Goal: Task Accomplishment & Management: Use online tool/utility

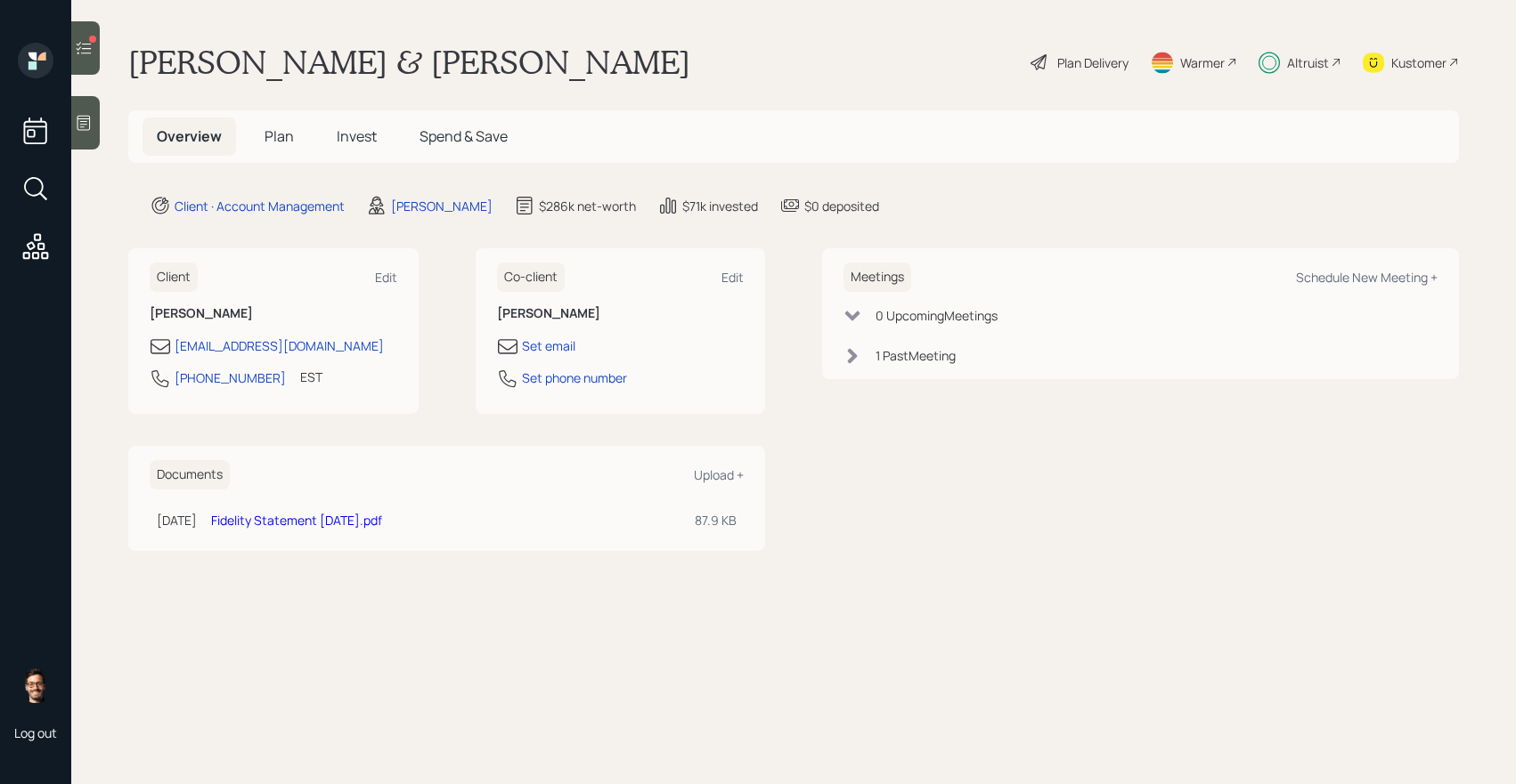
click at [78, 55] on icon at bounding box center [84, 48] width 18 height 18
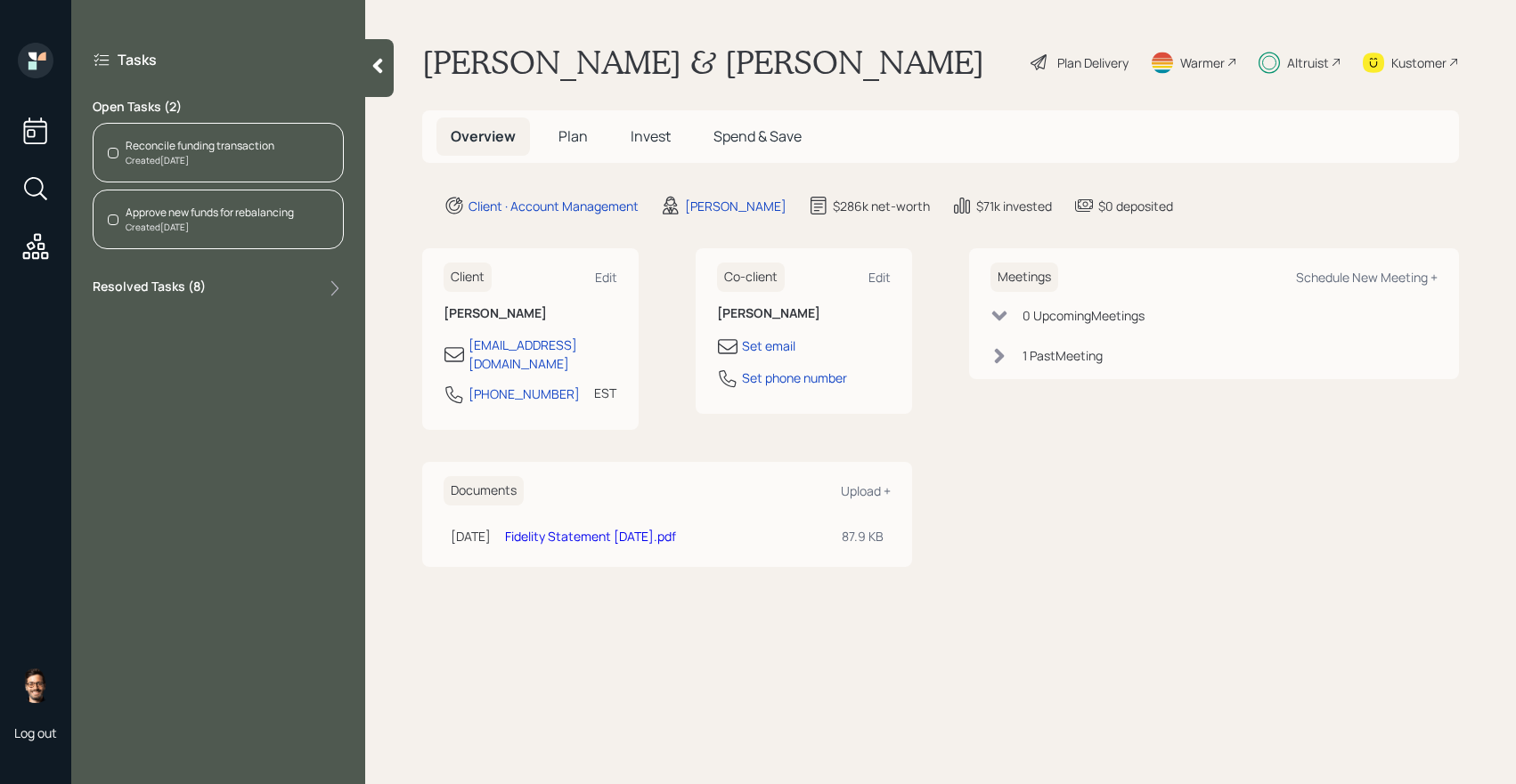
click at [175, 297] on label "Resolved Tasks ( 8 )" at bounding box center [149, 287] width 113 height 21
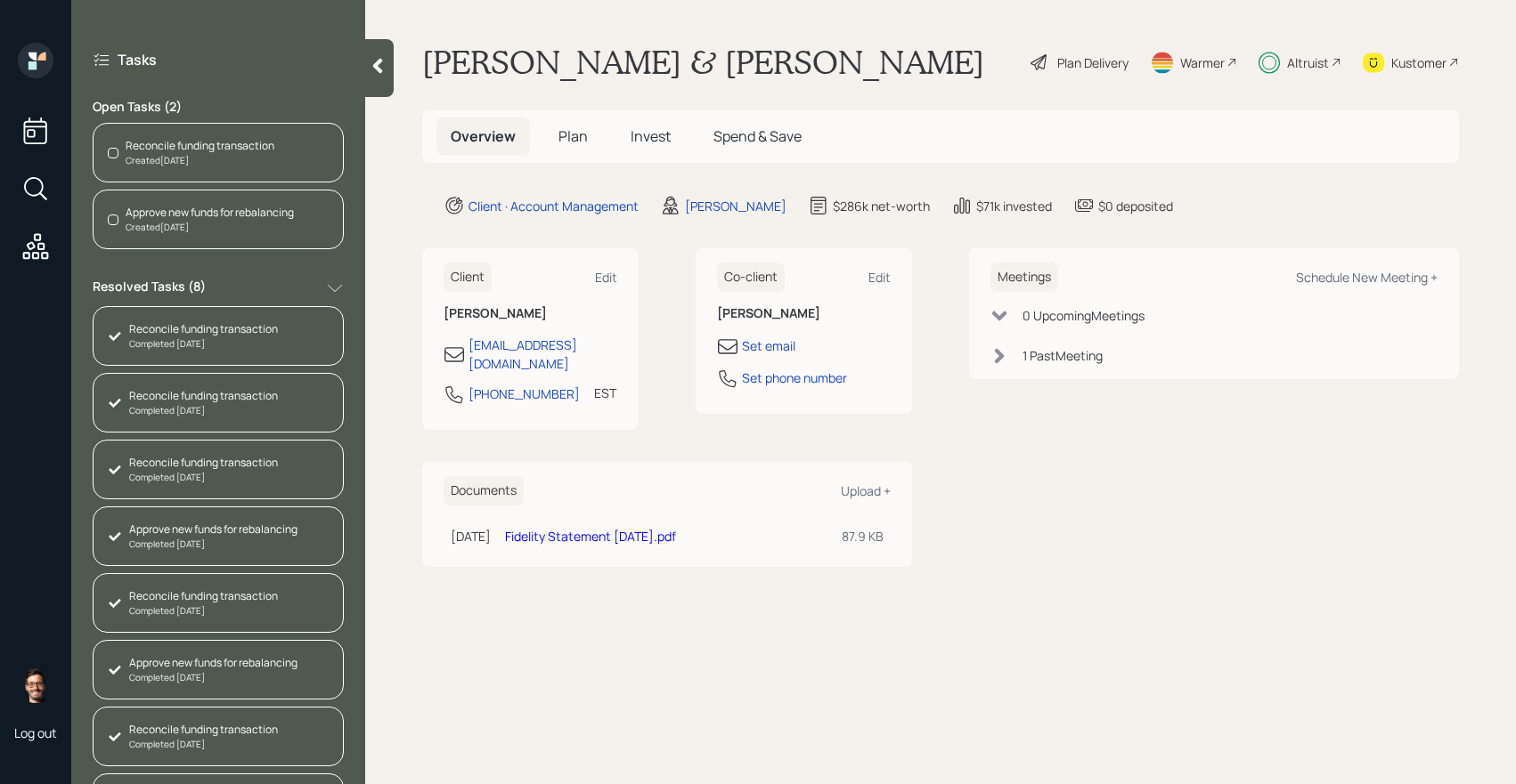
click at [170, 290] on label "Resolved Tasks ( 8 )" at bounding box center [149, 287] width 113 height 21
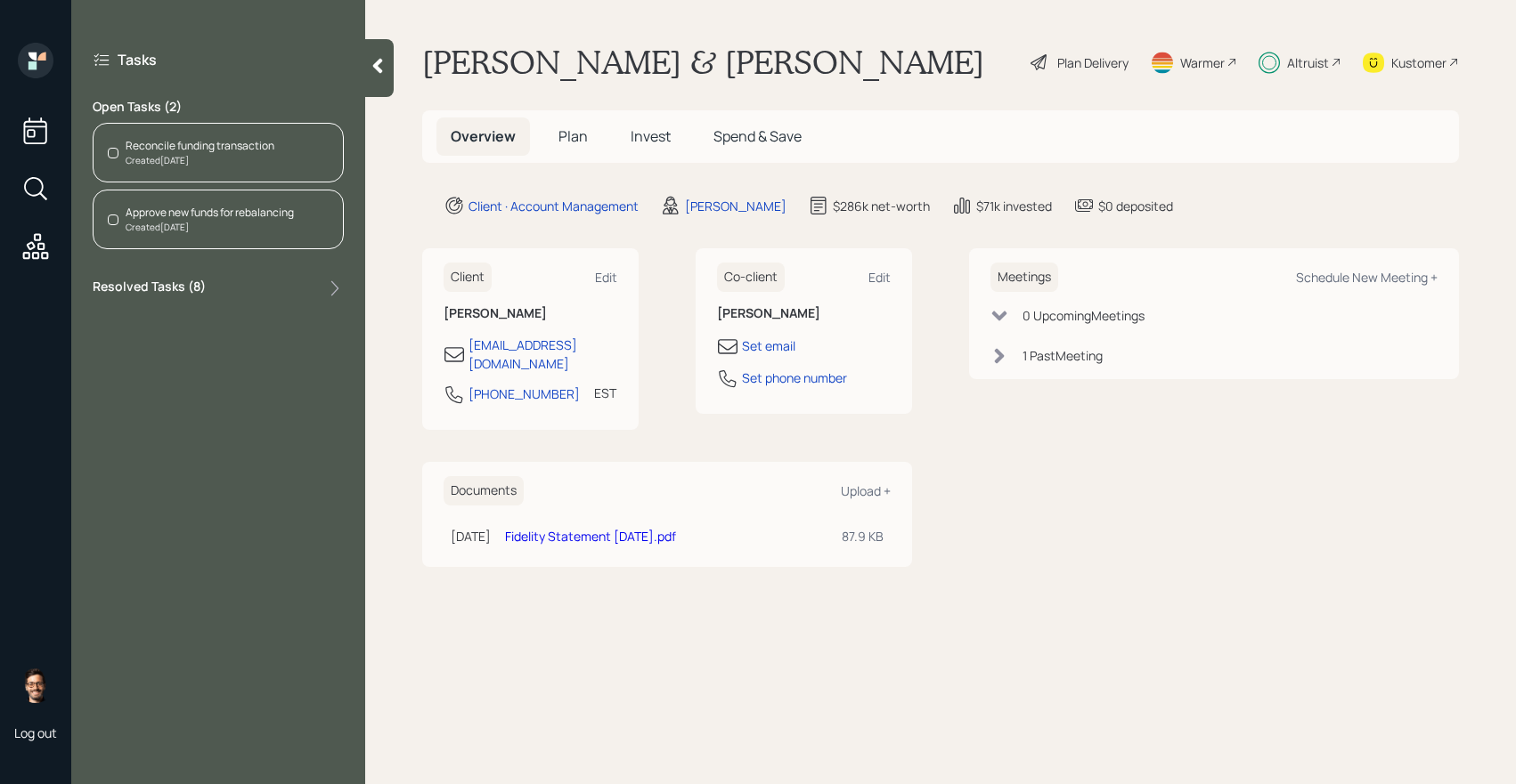
click at [25, 249] on icon at bounding box center [35, 246] width 32 height 32
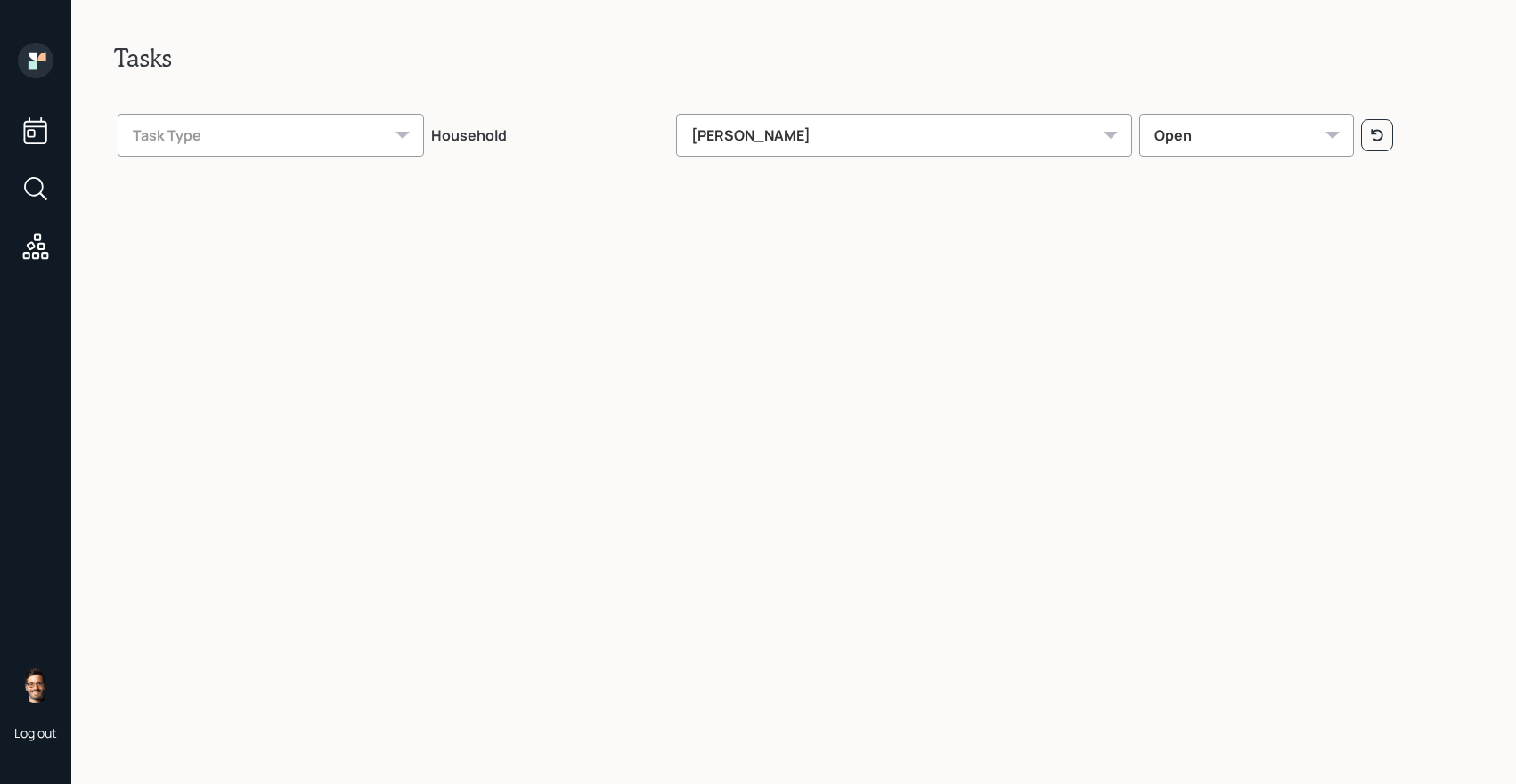
click at [805, 135] on div "[PERSON_NAME]" at bounding box center [903, 135] width 456 height 43
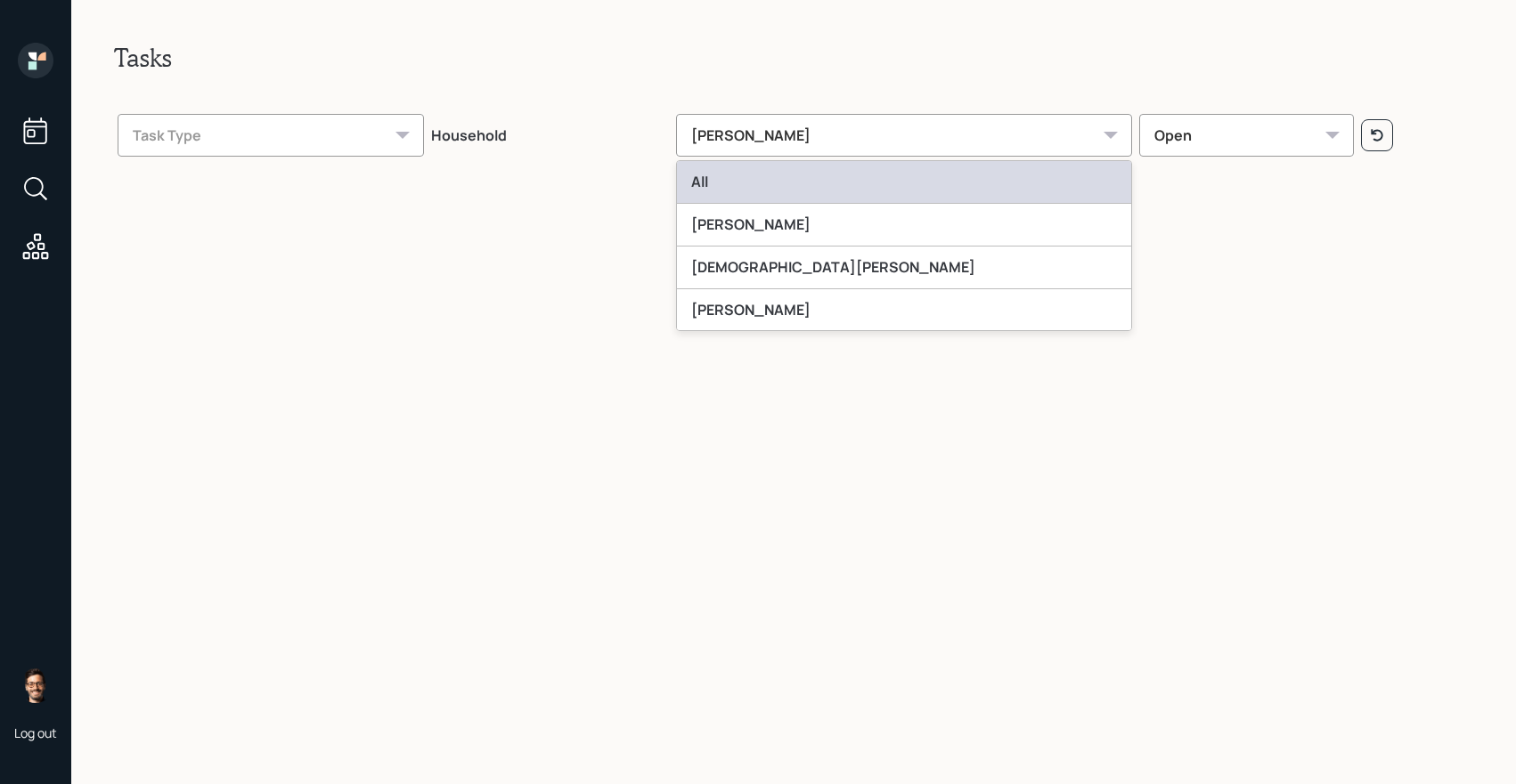
click at [806, 181] on div "All" at bounding box center [903, 182] width 454 height 43
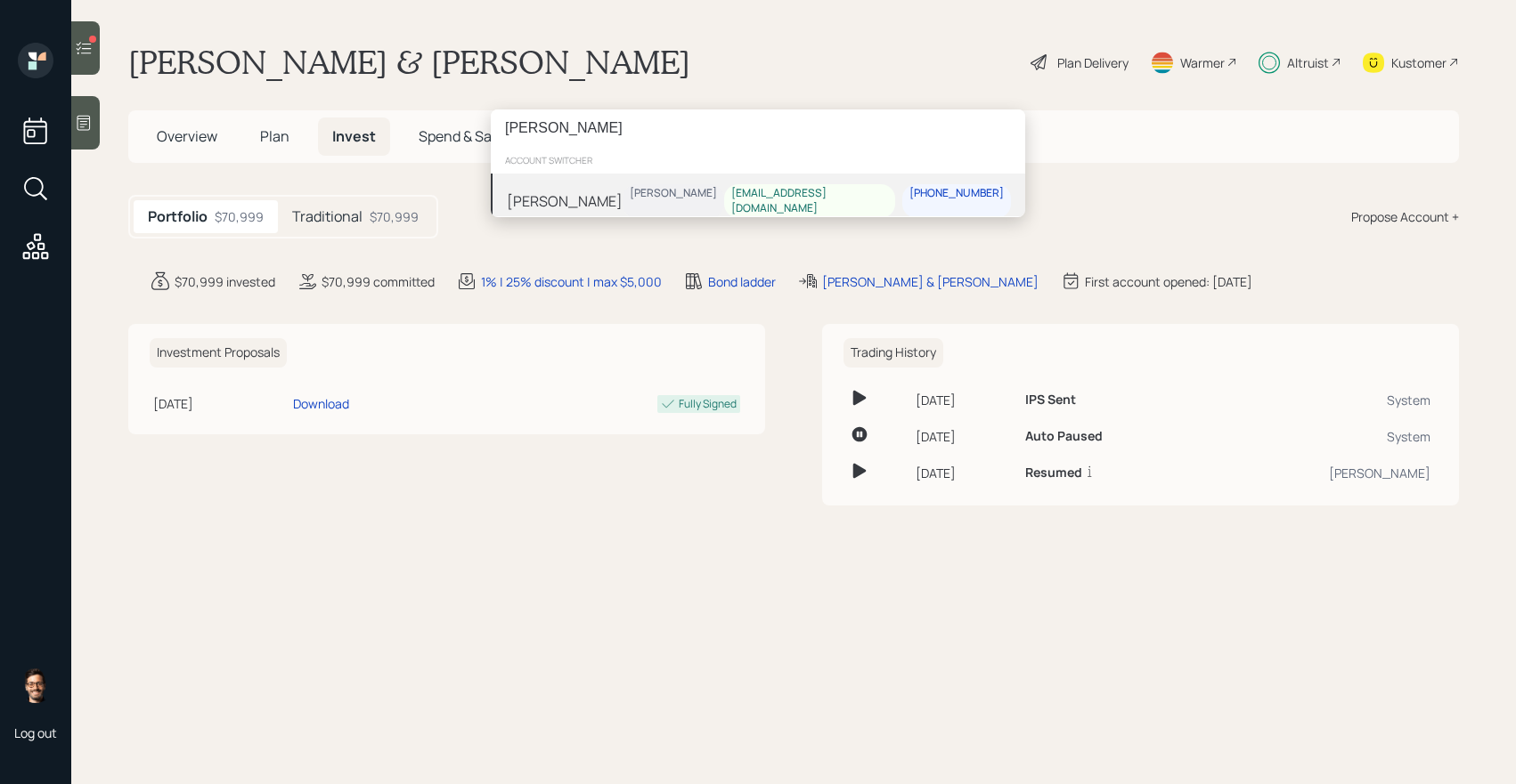
type input "[PERSON_NAME]"
